Goal: Navigation & Orientation: Find specific page/section

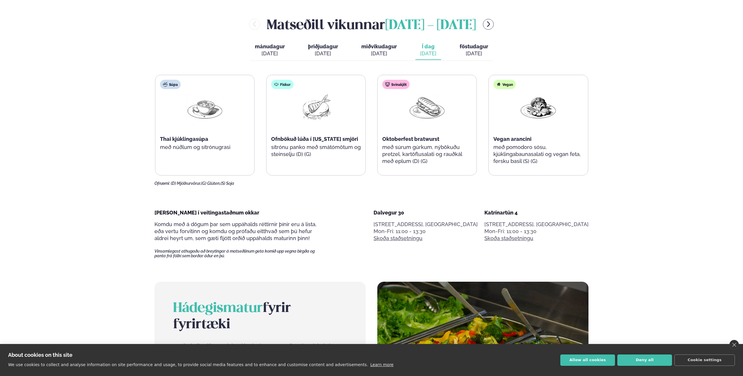
scroll to position [485, 0]
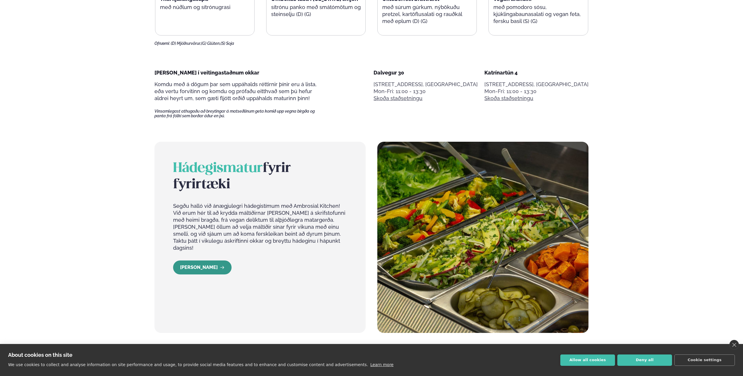
click at [220, 265] on icon "LESA MEIRA" at bounding box center [222, 267] width 5 height 5
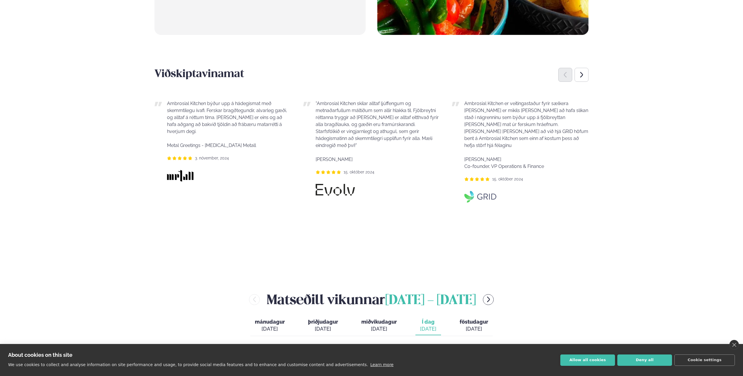
scroll to position [515, 0]
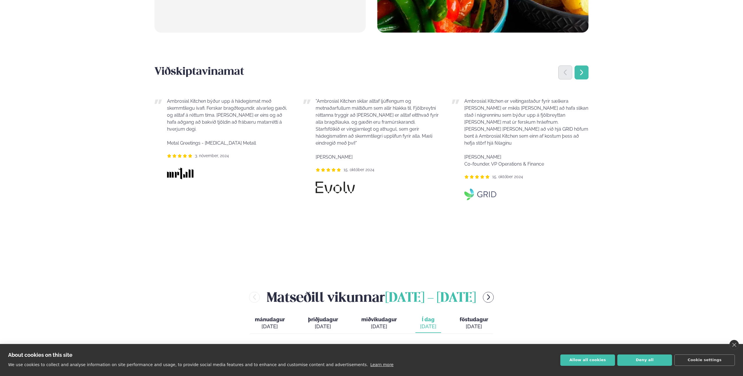
click at [584, 69] on icon "Next slide" at bounding box center [581, 72] width 7 height 7
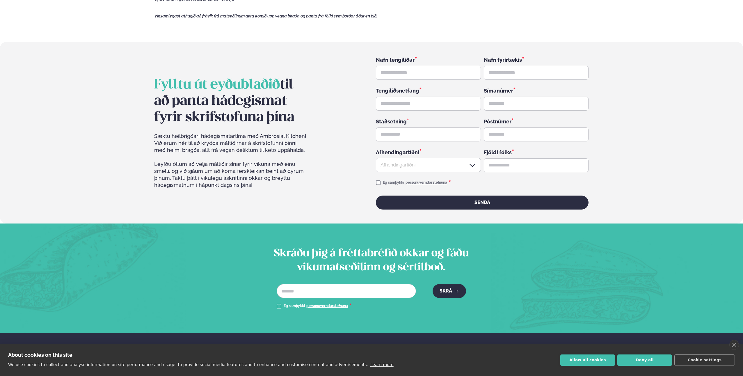
scroll to position [1033, 0]
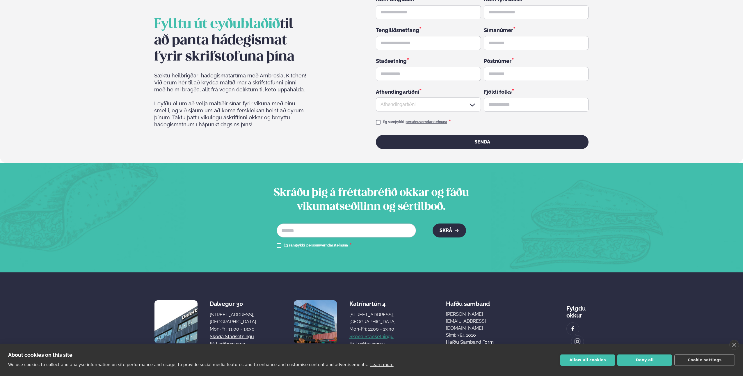
click at [384, 333] on link "Skoða staðsetningu" at bounding box center [372, 336] width 44 height 7
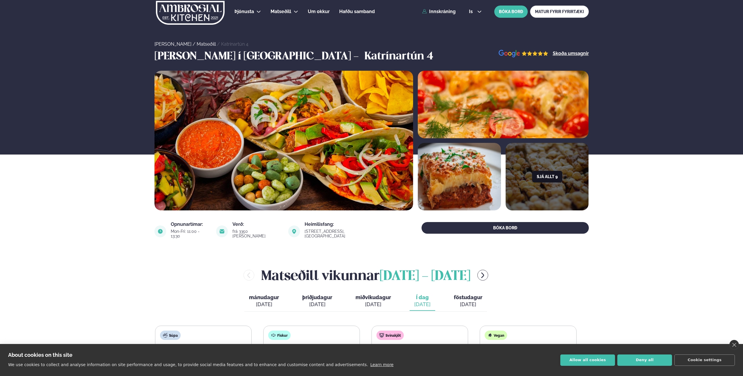
click at [545, 177] on button "Sjá allt 9" at bounding box center [547, 177] width 30 height 12
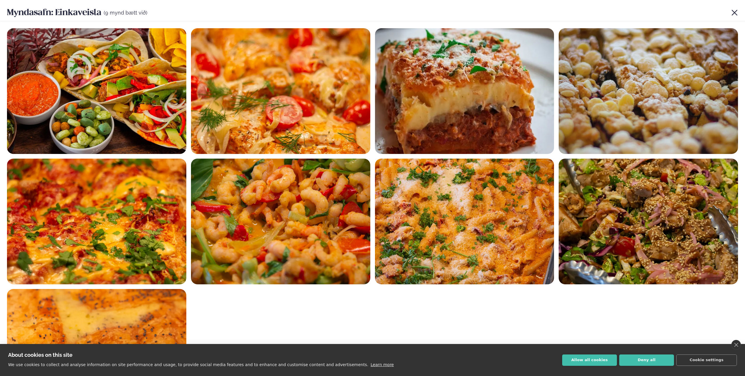
scroll to position [1016, 0]
